Goal: Task Accomplishment & Management: Manage account settings

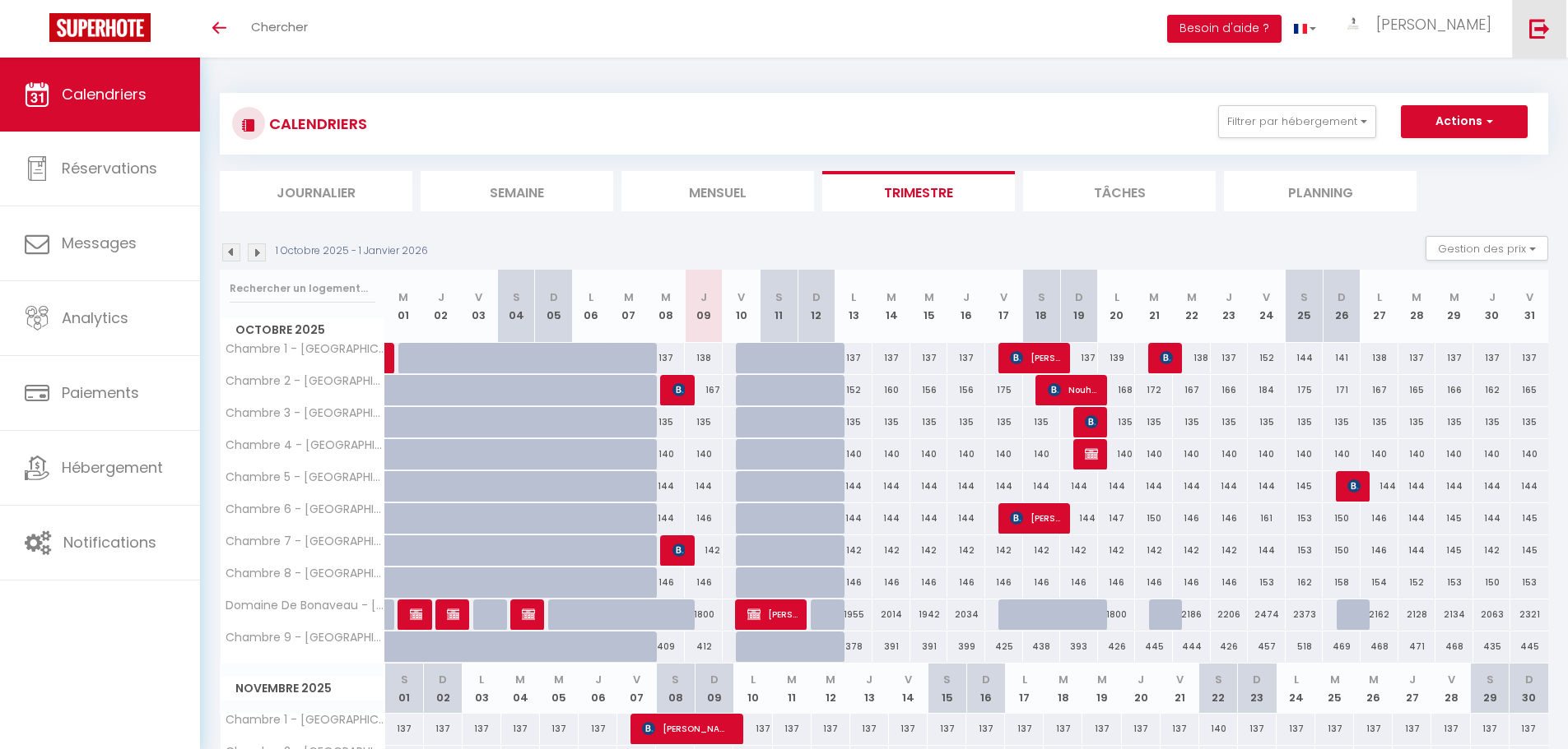
click at [1539, 24] on img at bounding box center [1539, 29] width 20 height 20
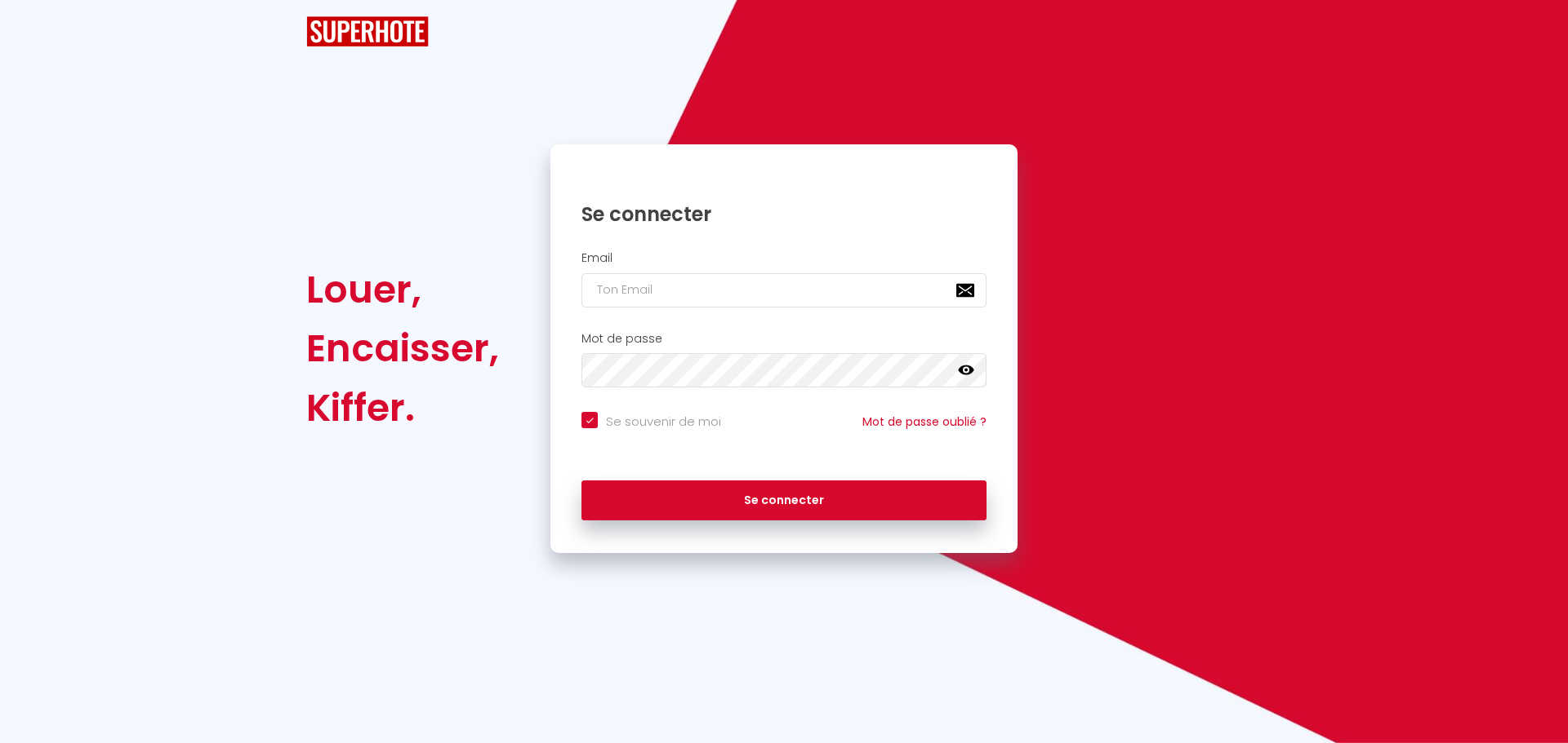
checkbox input "true"
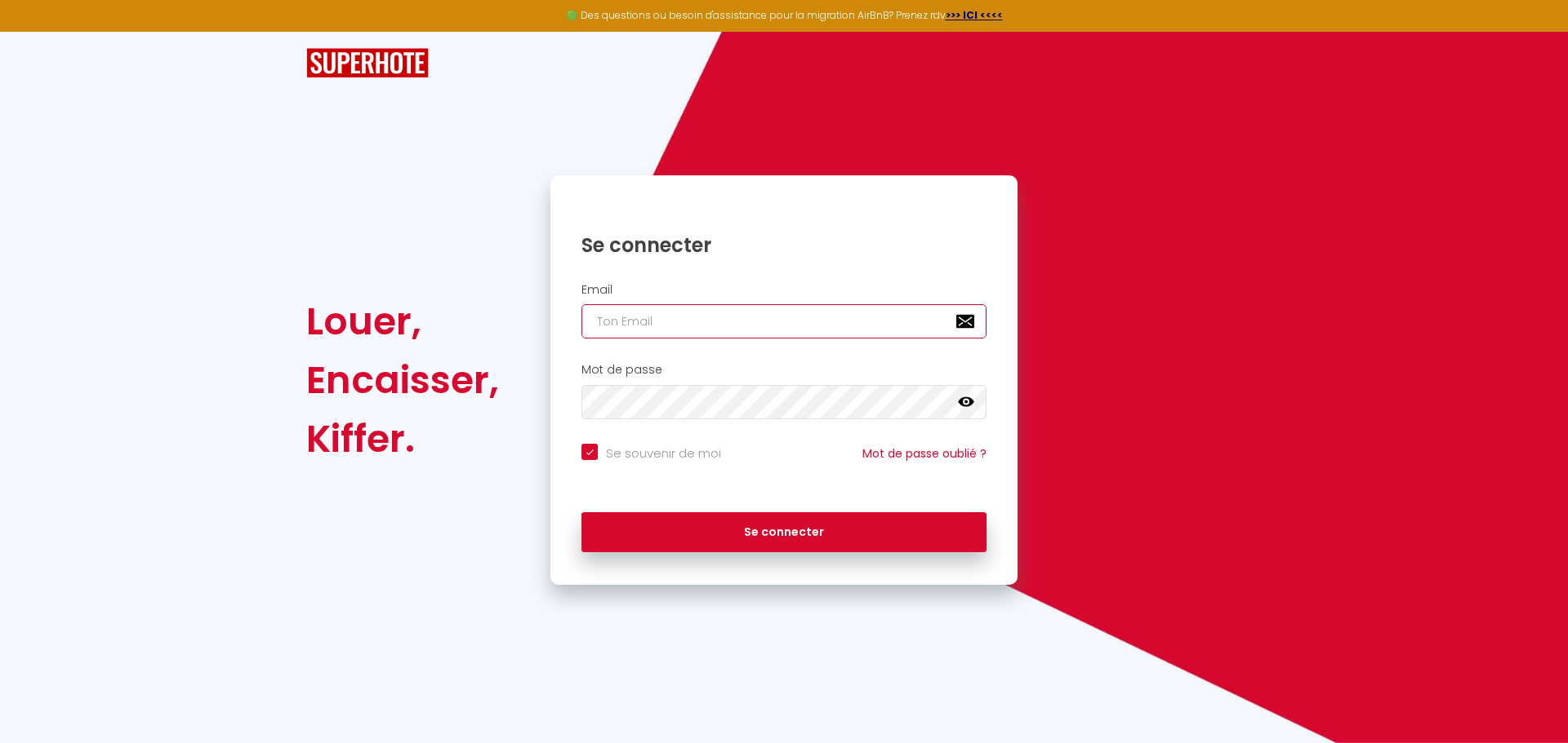
type input "[EMAIL_ADDRESS][DOMAIN_NAME] (old)"
checkbox input "true"
click at [733, 321] on input "[EMAIL_ADDRESS][DOMAIN_NAME] (old)" at bounding box center [784, 321] width 405 height 34
type input "[EMAIL_ADDRESS][DOMAIN_NAME]"
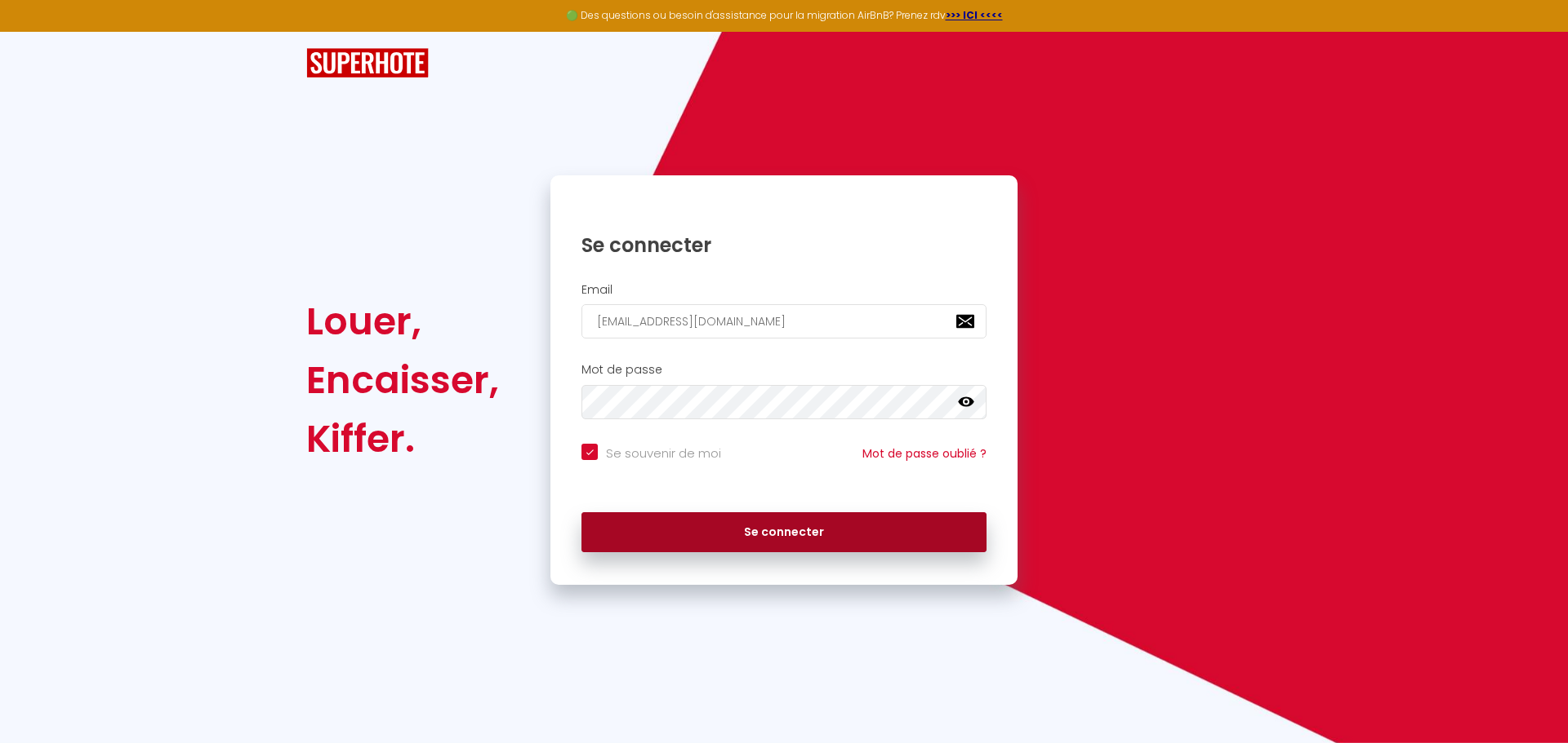
click at [794, 533] on button "Se connecter" at bounding box center [784, 533] width 405 height 41
checkbox input "true"
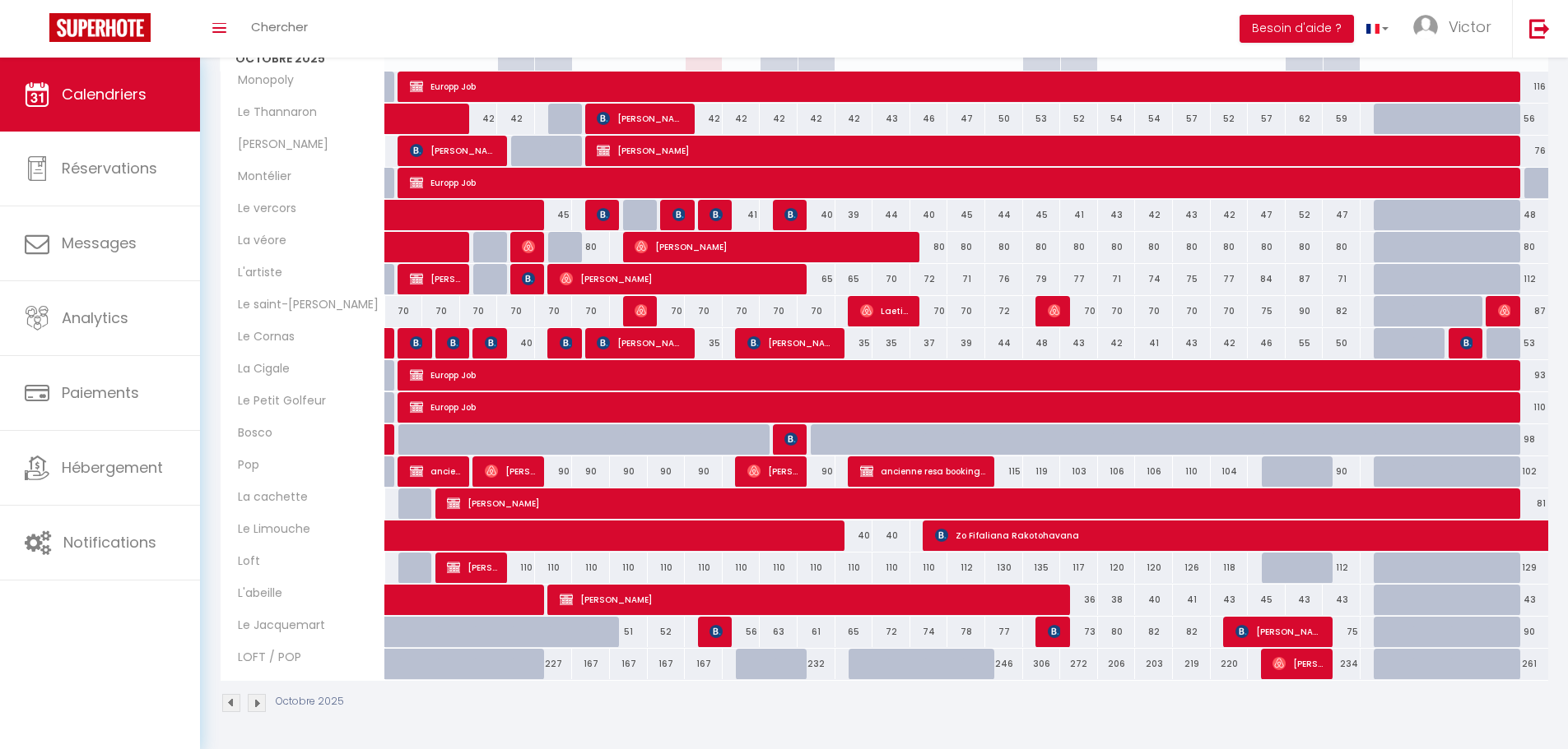
scroll to position [259, 0]
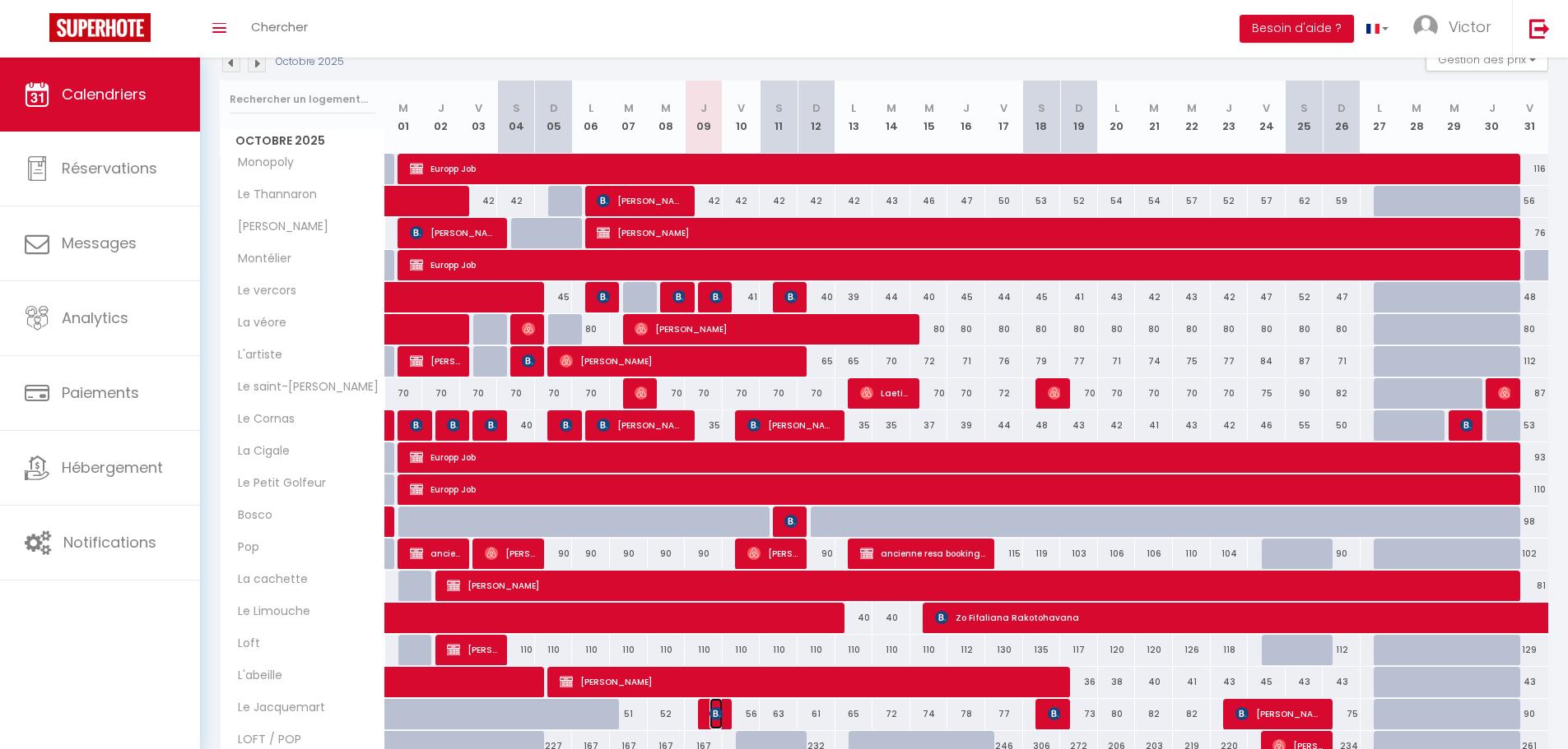
click at [713, 712] on img at bounding box center [717, 714] width 13 height 13
select select "OK"
select select "0"
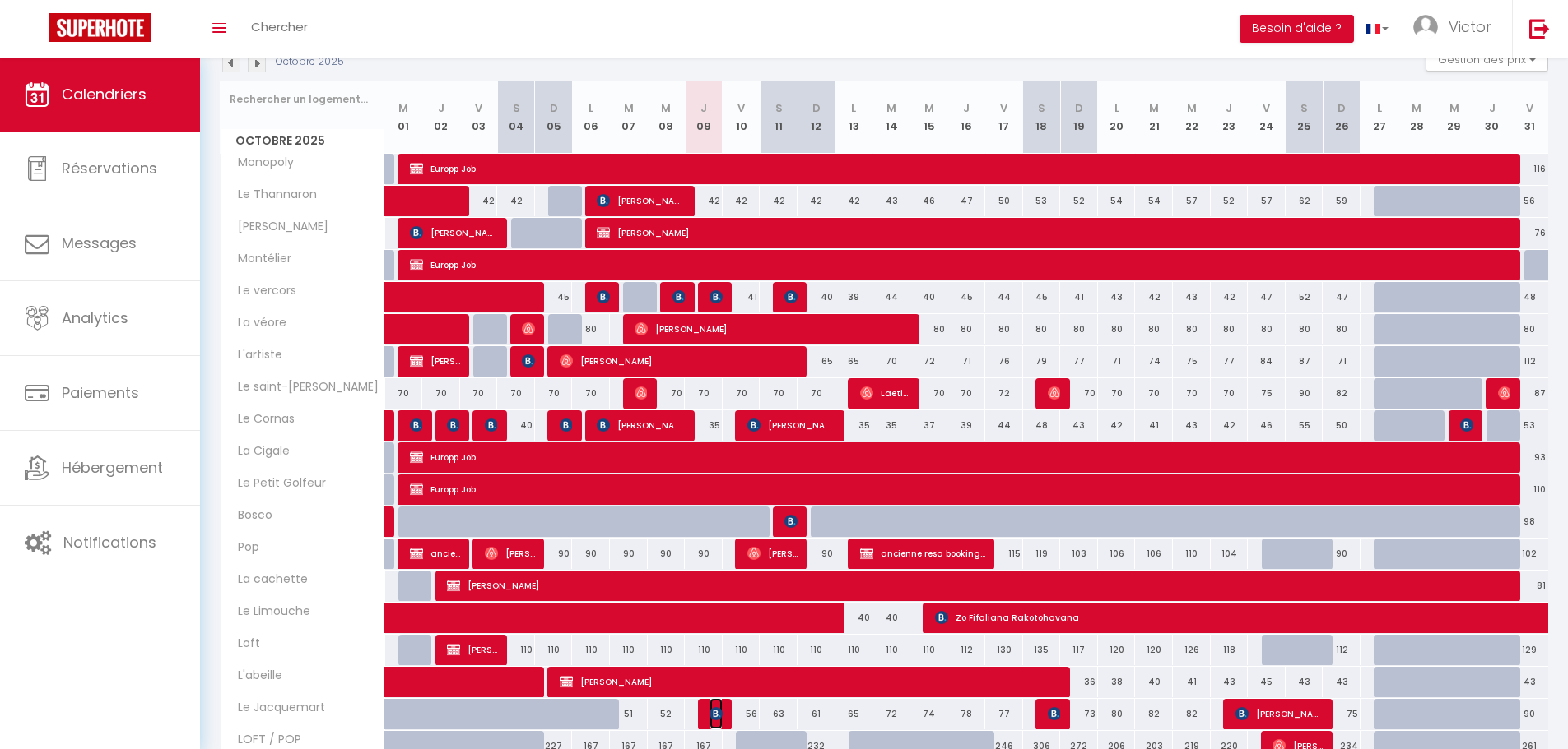
select select "1"
select select
